Goal: Entertainment & Leisure: Consume media (video, audio)

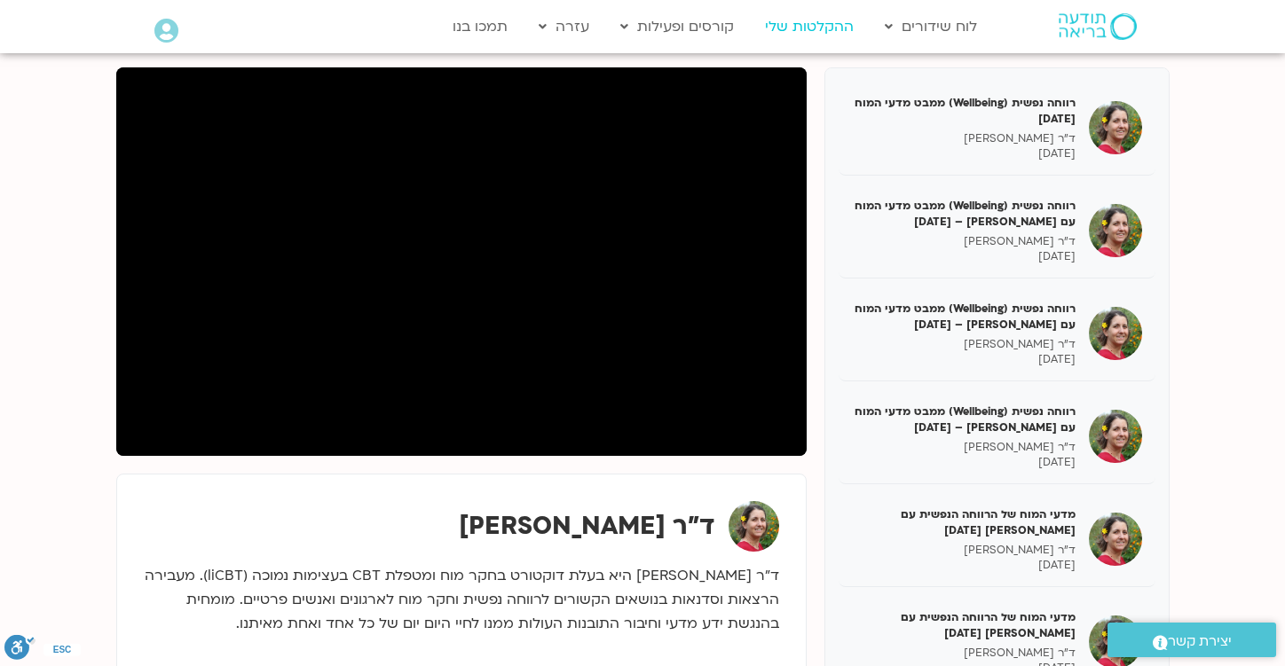
scroll to position [2168, 0]
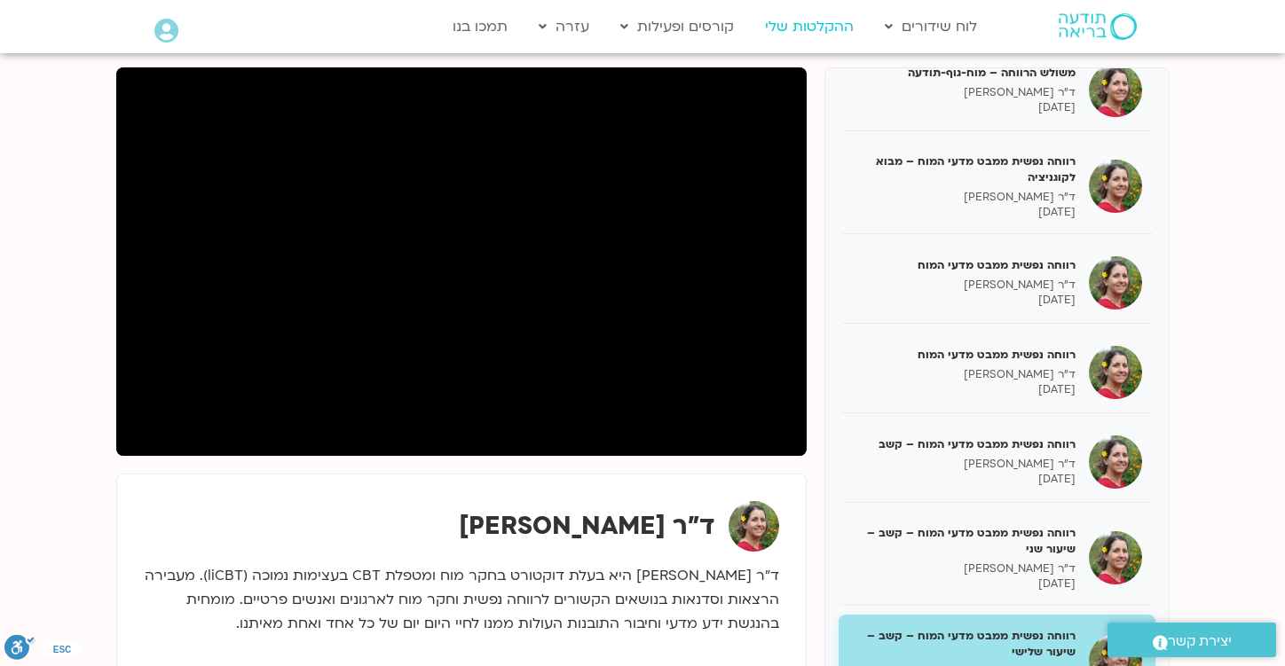
click at [791, 35] on link "ההקלטות שלי" at bounding box center [809, 27] width 106 height 34
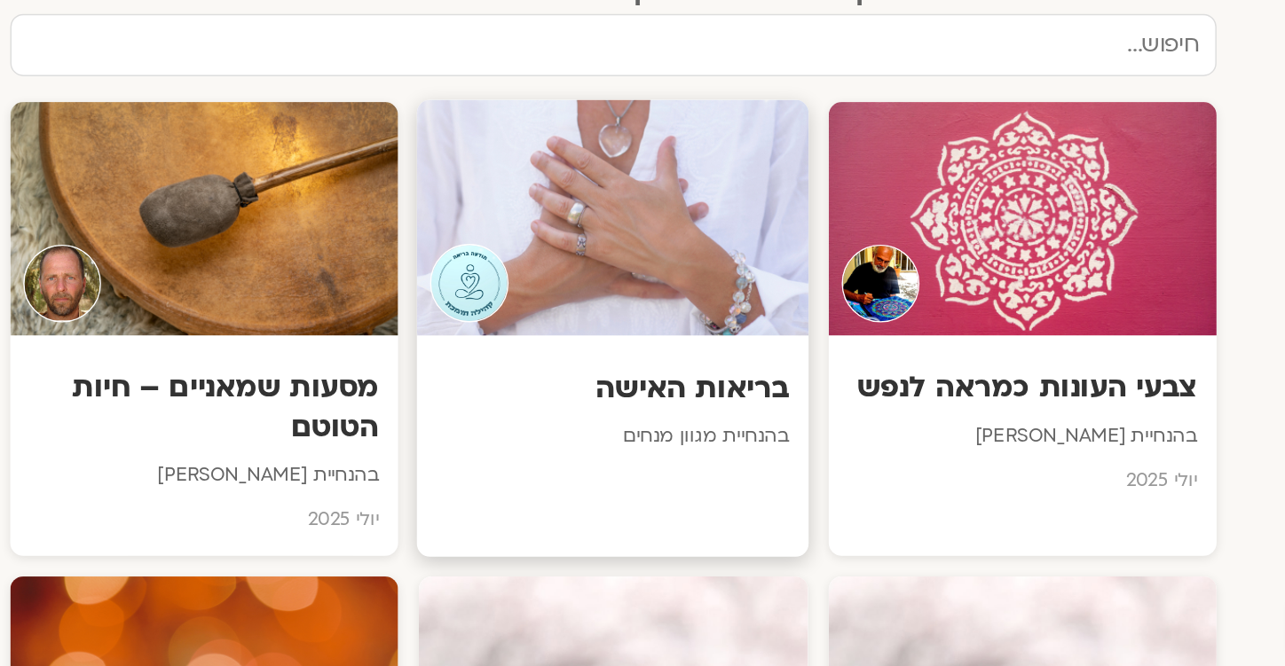
scroll to position [1561, 0]
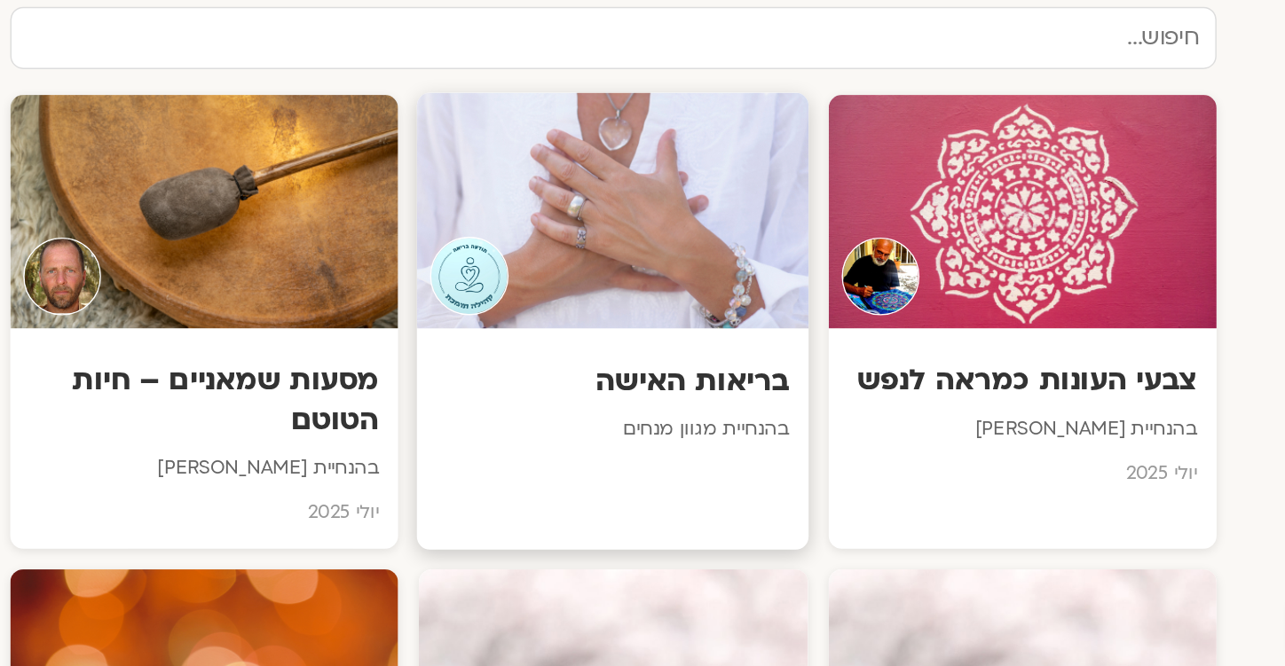
click at [684, 458] on h3 "בריאות האישה" at bounding box center [642, 472] width 241 height 28
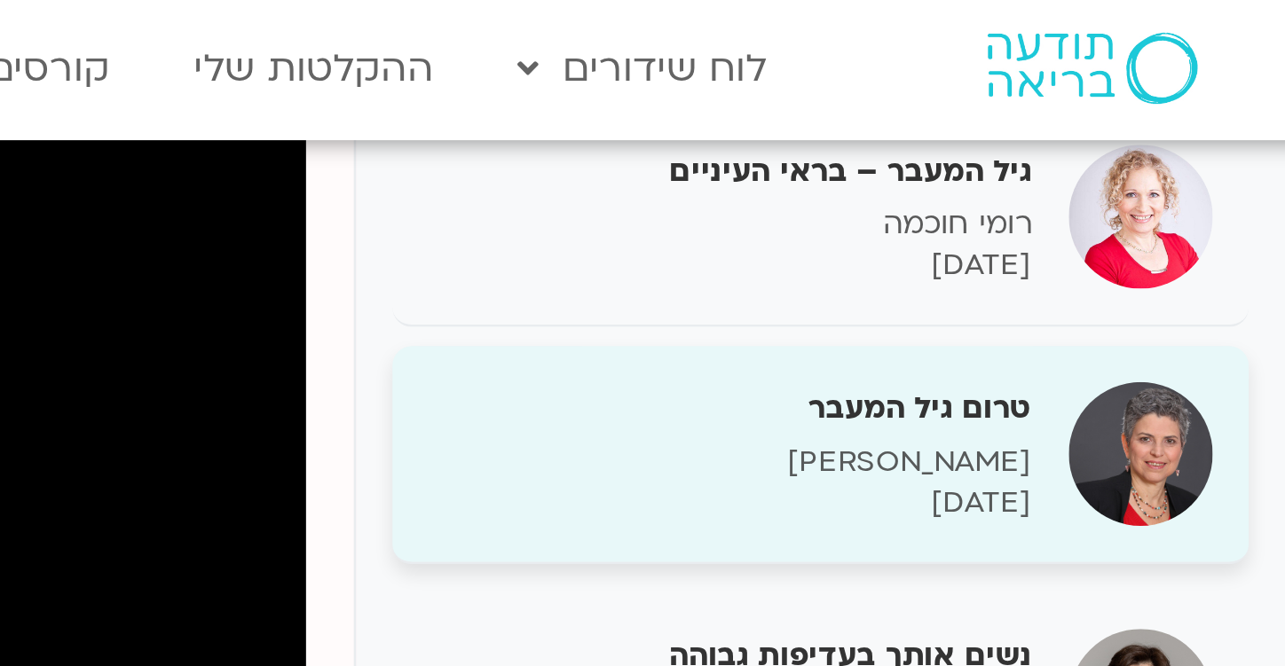
scroll to position [350, 0]
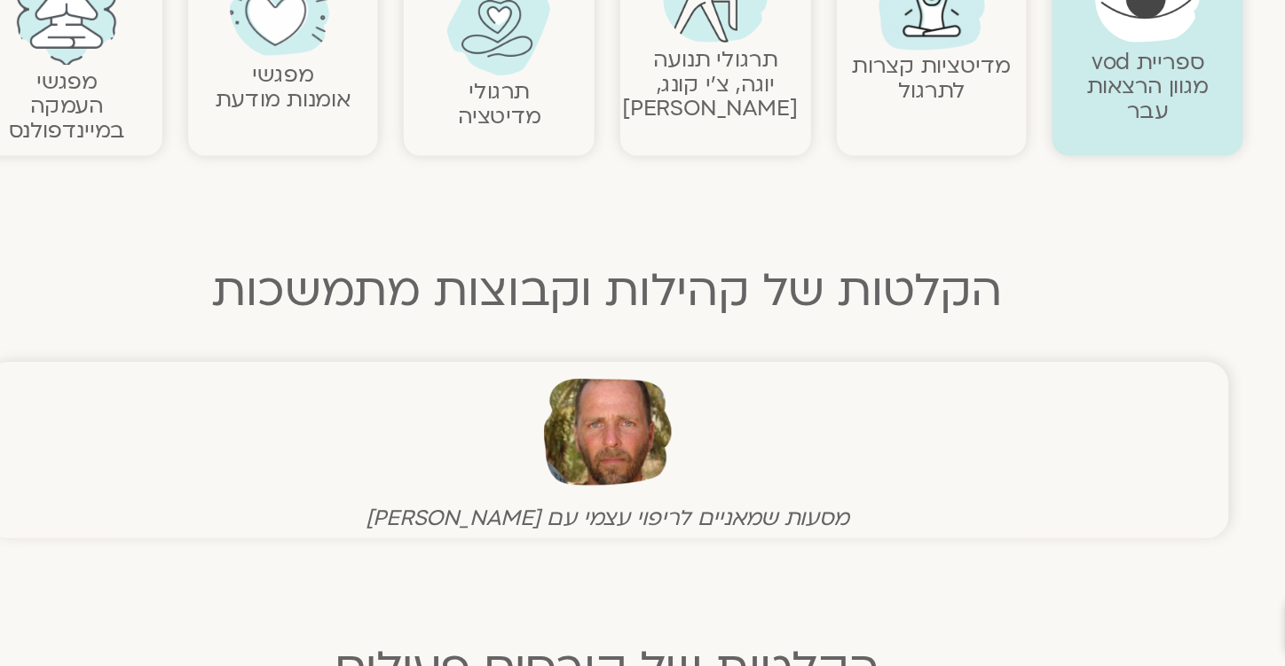
scroll to position [241, 0]
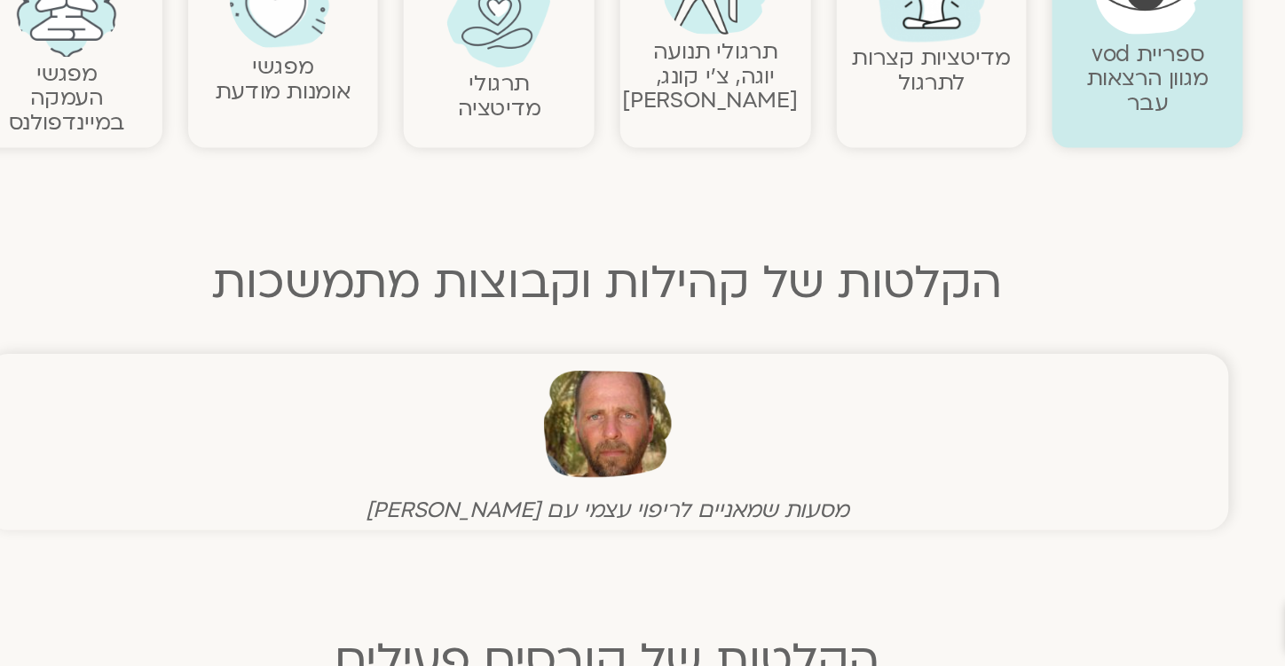
click at [640, 495] on img at bounding box center [643, 501] width 88 height 88
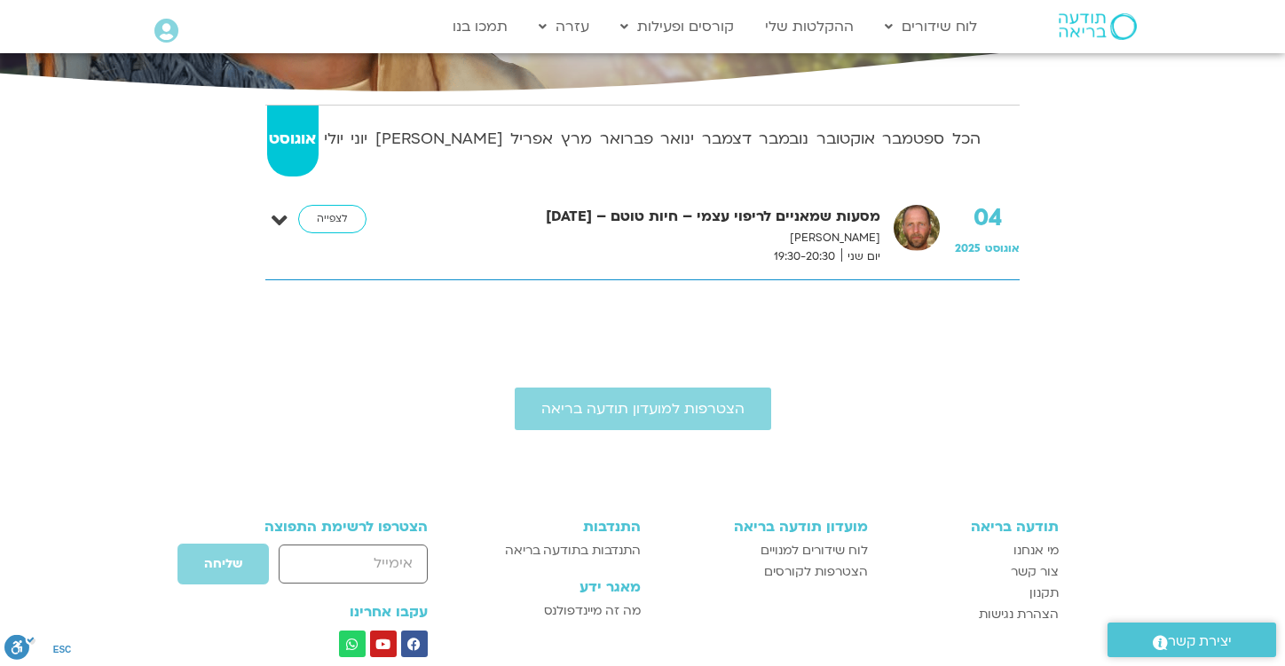
scroll to position [374, 0]
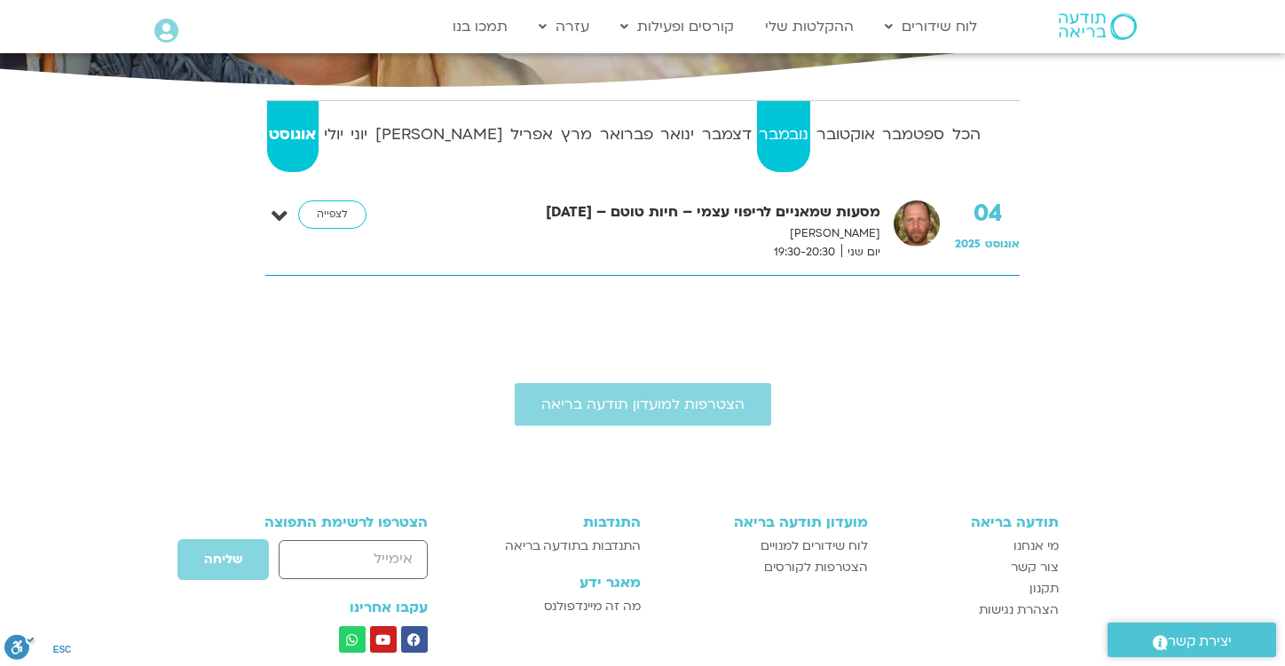
click at [760, 136] on strong "נובמבר" at bounding box center [784, 135] width 54 height 27
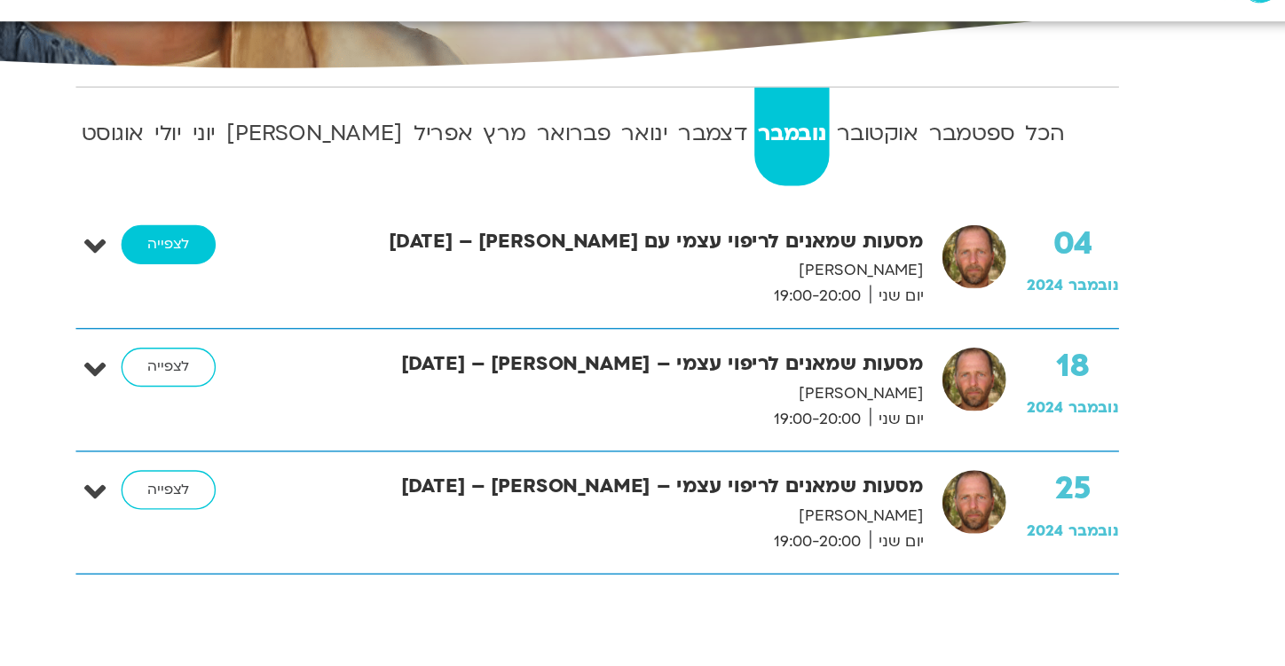
click at [334, 208] on link "לצפייה" at bounding box center [332, 215] width 68 height 28
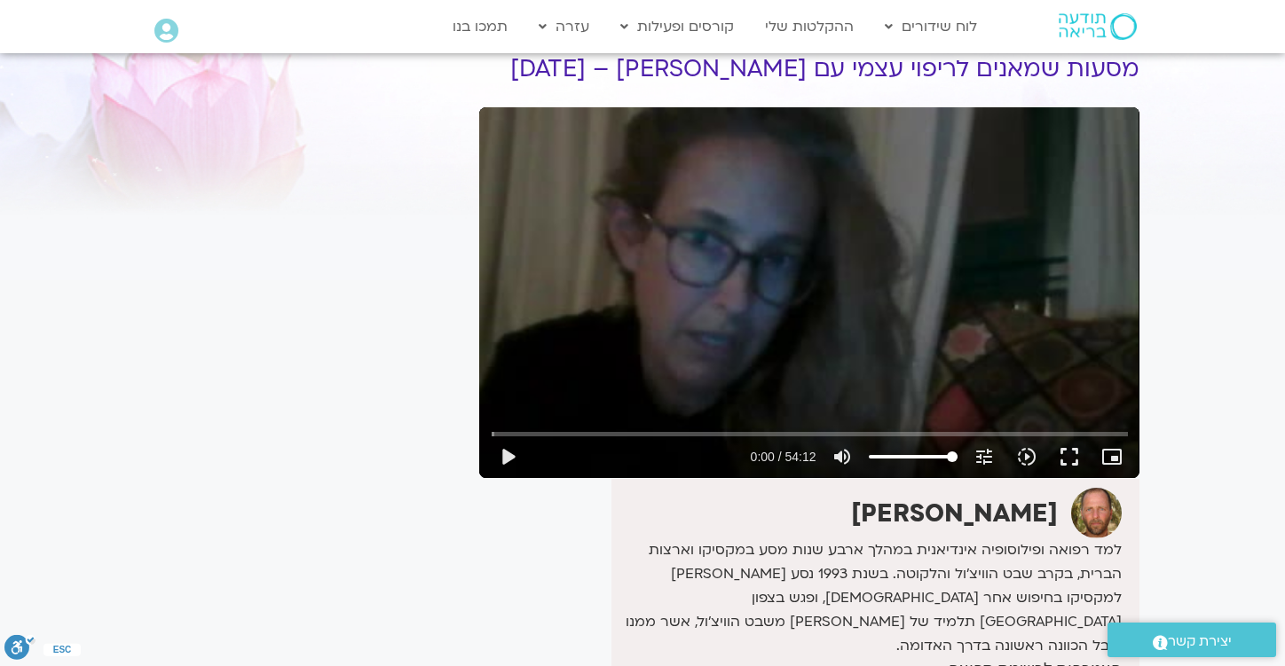
scroll to position [78, 0]
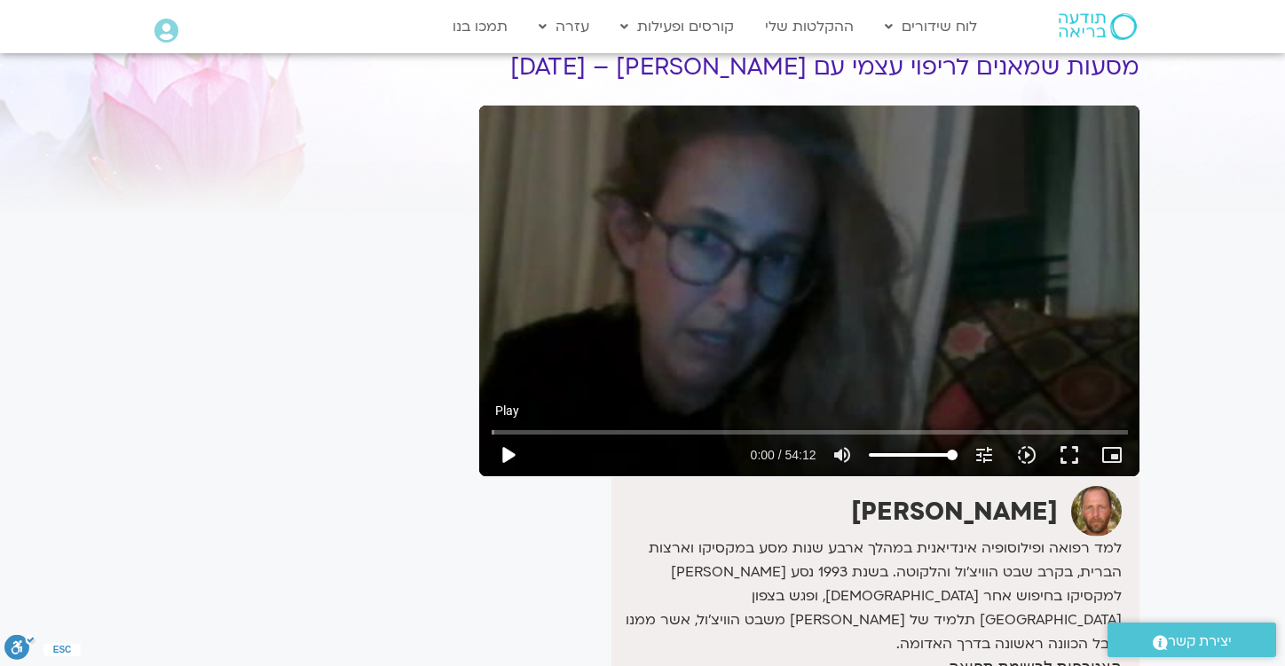
click at [501, 451] on button "play_arrow" at bounding box center [507, 455] width 43 height 43
click at [597, 430] on input "Seek" at bounding box center [810, 432] width 636 height 11
click at [629, 431] on input "Seek" at bounding box center [810, 432] width 636 height 11
click at [666, 433] on input "Seek" at bounding box center [810, 432] width 636 height 11
click at [848, 429] on input "Seek" at bounding box center [810, 432] width 636 height 11
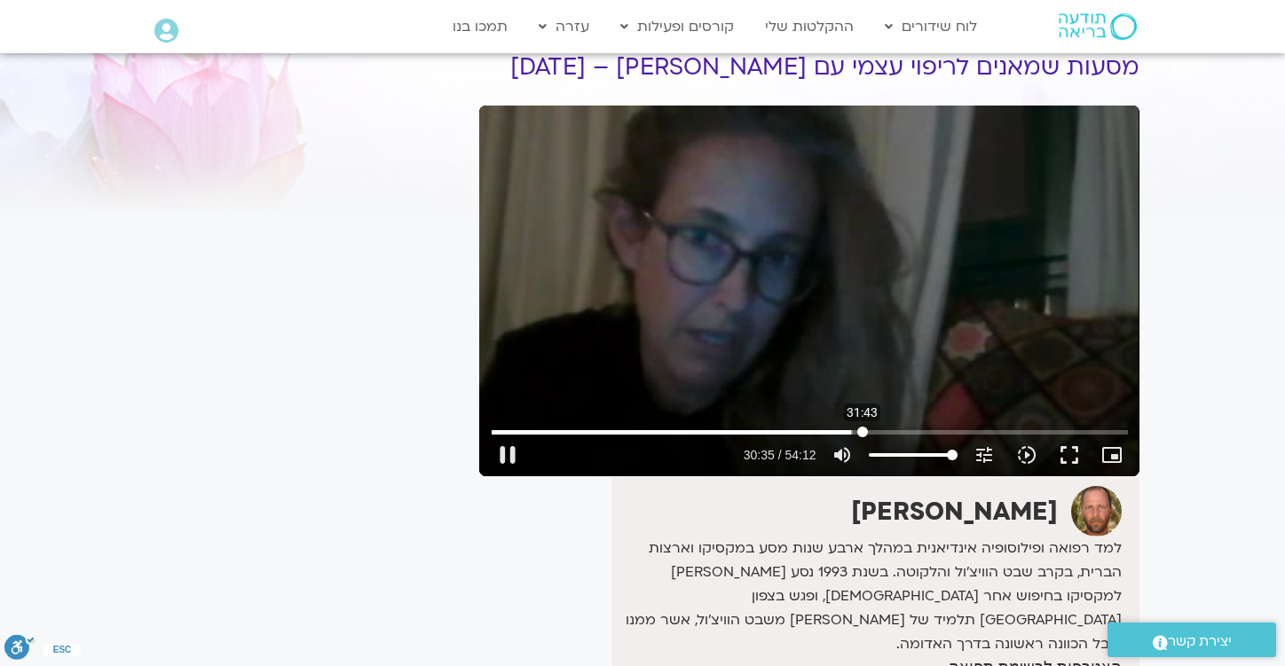
click at [862, 427] on input "Seek" at bounding box center [810, 432] width 636 height 11
click at [871, 429] on input "Seek" at bounding box center [810, 432] width 636 height 11
click at [893, 302] on div "Skip Ad 33:43 pause 32:40 / 54:12 volume_up Mute tune Resolution Auto 240p slow…" at bounding box center [809, 291] width 660 height 371
click at [515, 458] on button "play_arrow" at bounding box center [507, 455] width 43 height 43
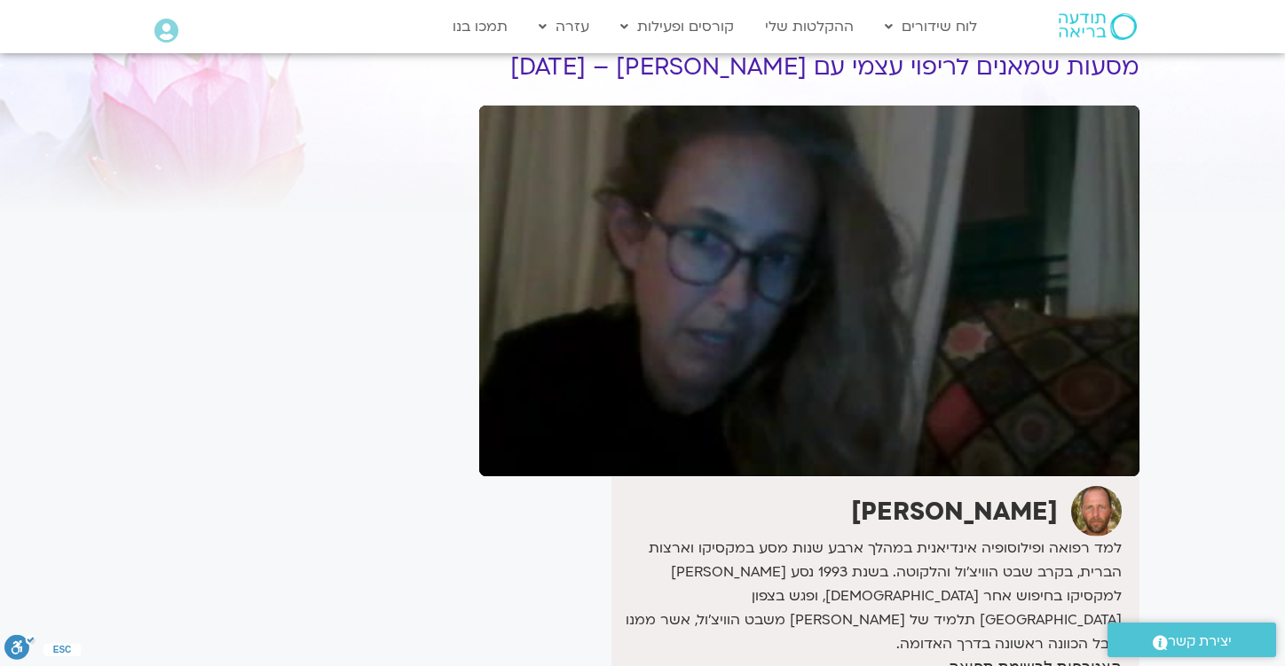
type input "2995.730403"
